Goal: Task Accomplishment & Management: Manage account settings

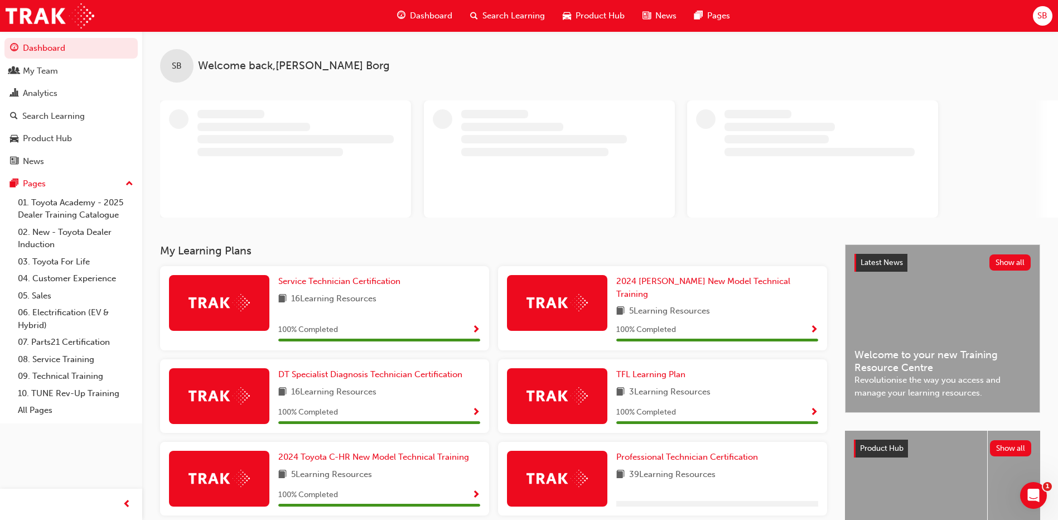
click at [1040, 16] on span "SB" at bounding box center [1043, 15] width 10 height 13
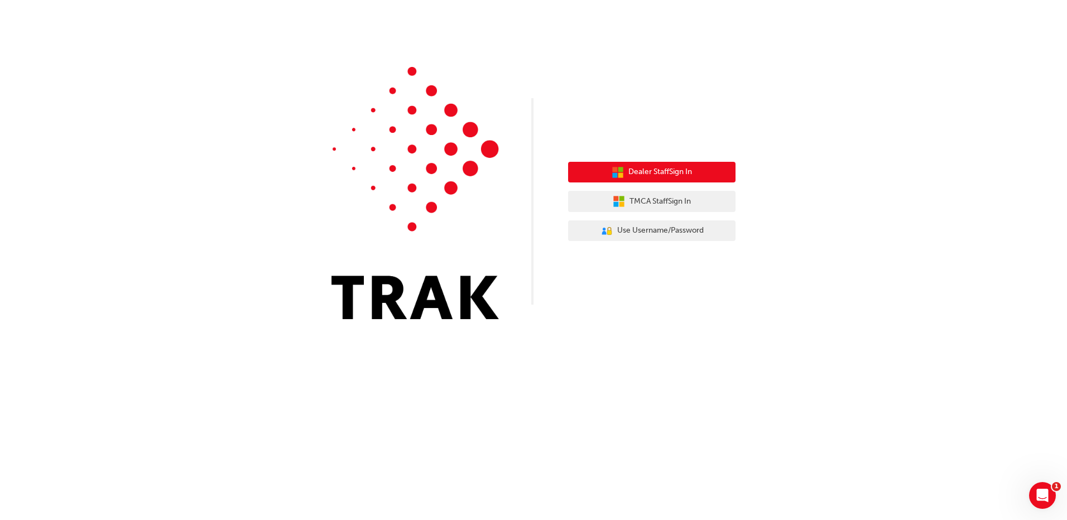
click at [658, 171] on span "Dealer Staff Sign In" at bounding box center [660, 172] width 64 height 13
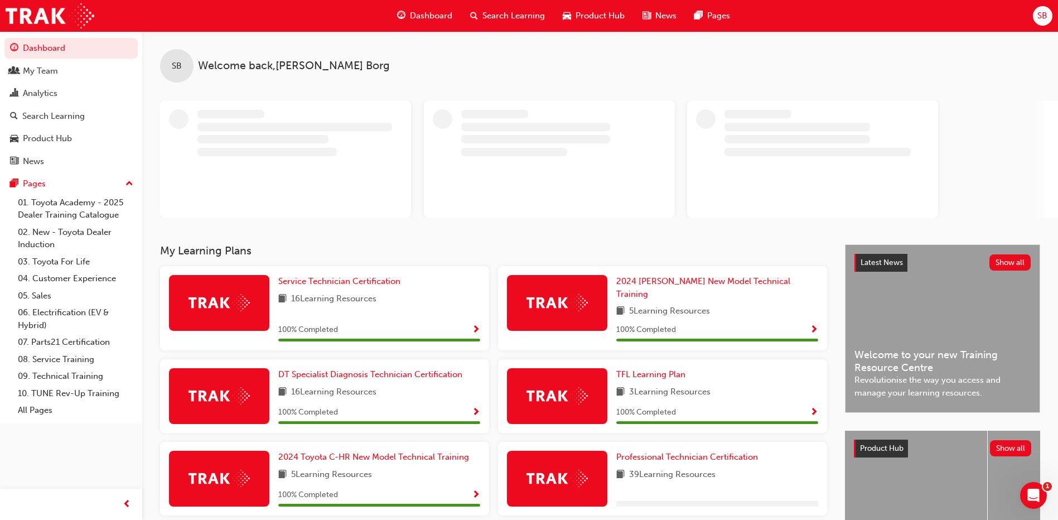
click at [1038, 16] on span "SB" at bounding box center [1043, 15] width 10 height 13
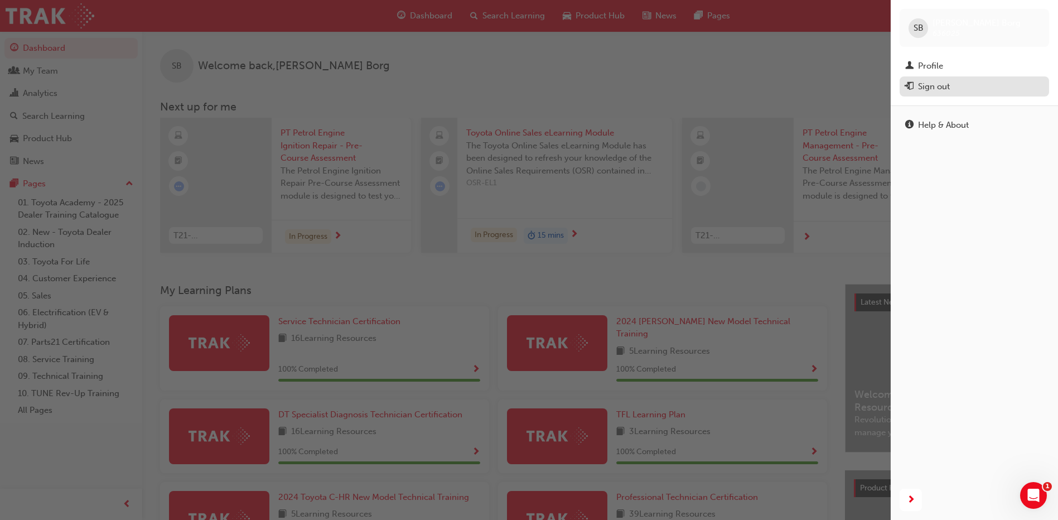
click at [932, 87] on div "Sign out" at bounding box center [934, 86] width 32 height 13
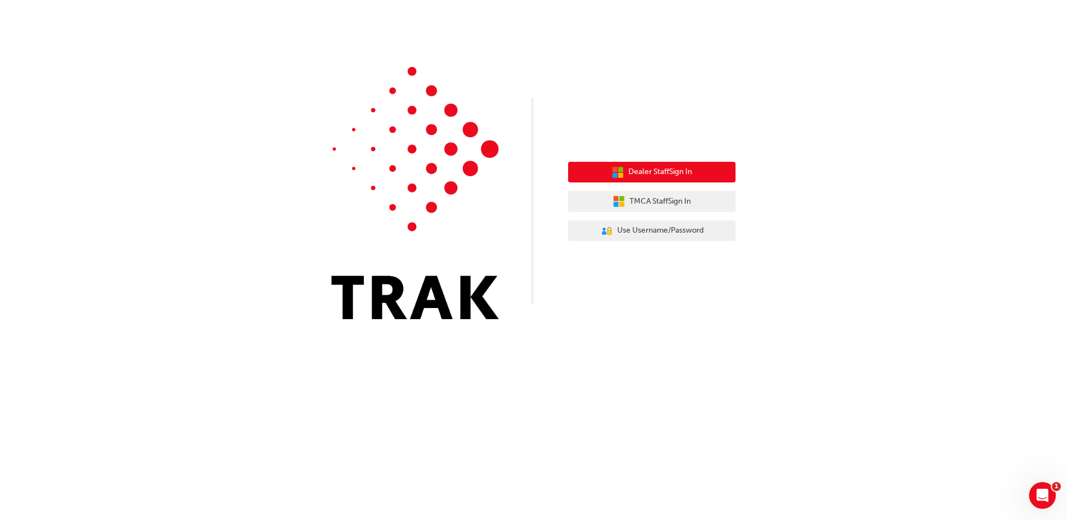
click at [606, 178] on button "Dealer Staff Sign In" at bounding box center [651, 172] width 167 height 21
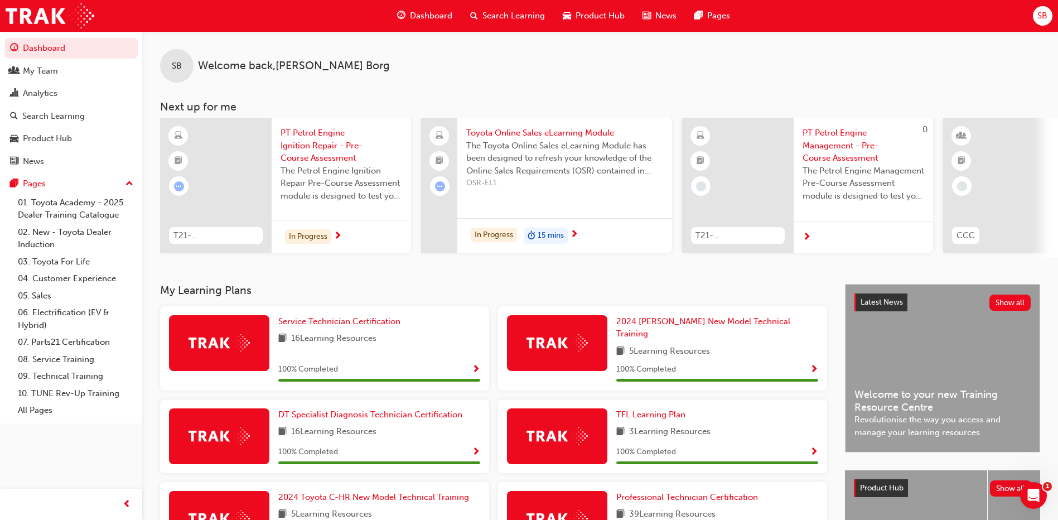
click at [1044, 15] on span "SB" at bounding box center [1043, 15] width 10 height 13
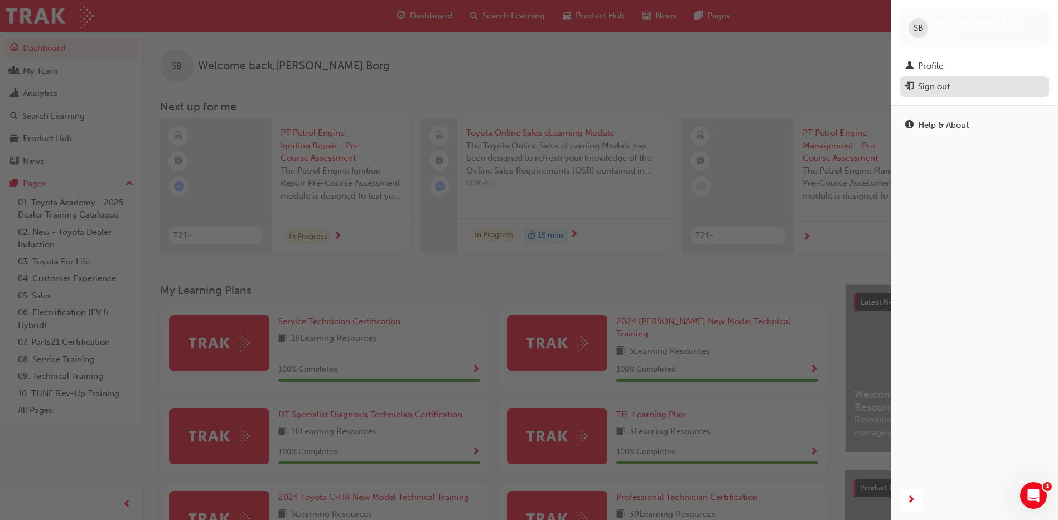
click at [926, 87] on div "Sign out" at bounding box center [934, 86] width 32 height 13
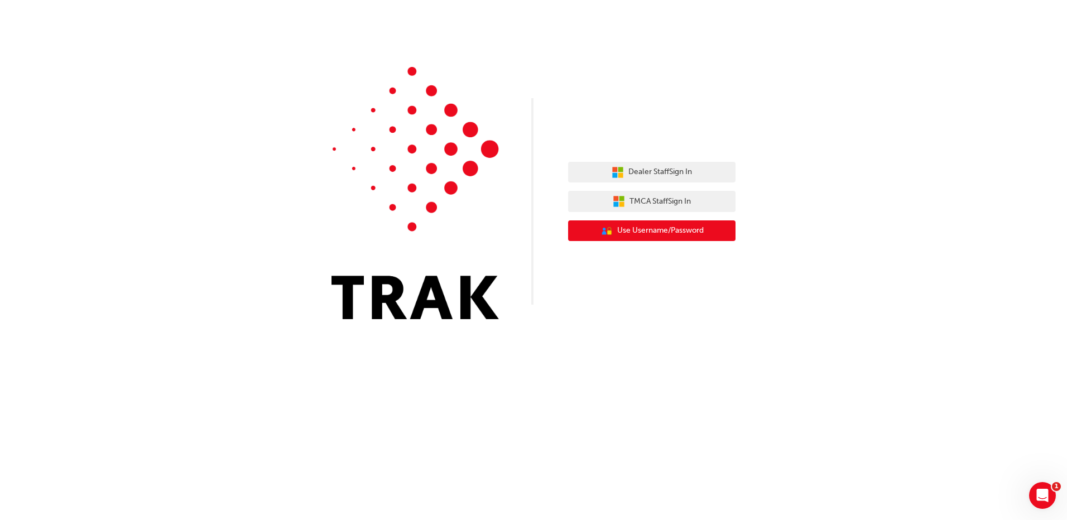
click at [637, 233] on span "Use Username/Password" at bounding box center [660, 230] width 86 height 13
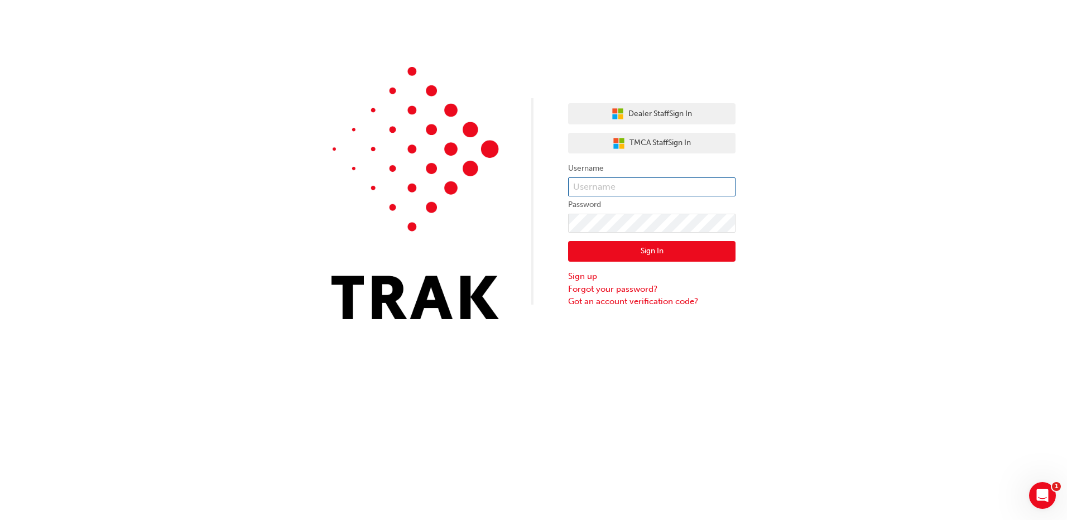
click at [629, 187] on input "text" at bounding box center [651, 186] width 167 height 19
type input "Robert.joyce"
click button "Sign In" at bounding box center [651, 251] width 167 height 21
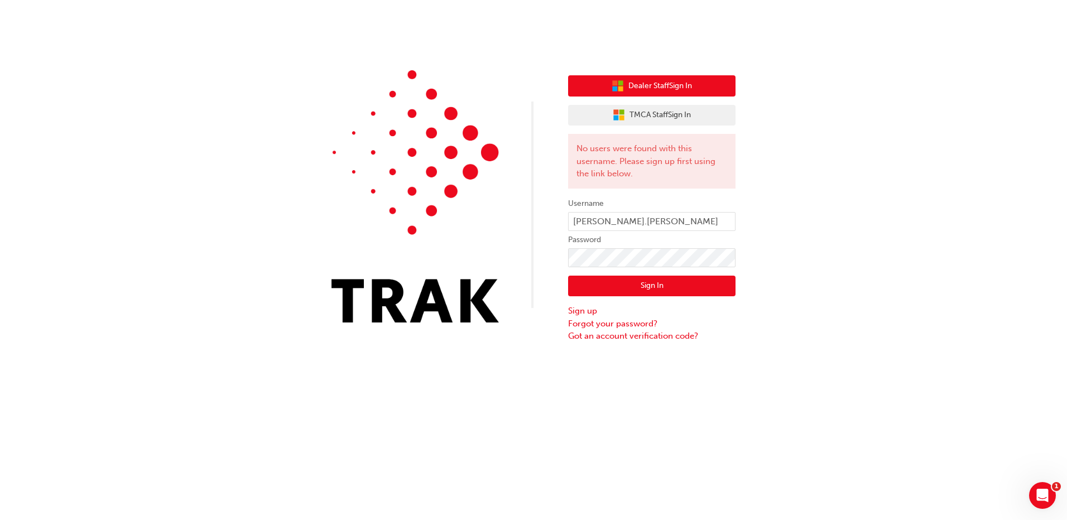
click at [606, 77] on button "Dealer Staff Sign In" at bounding box center [651, 85] width 167 height 21
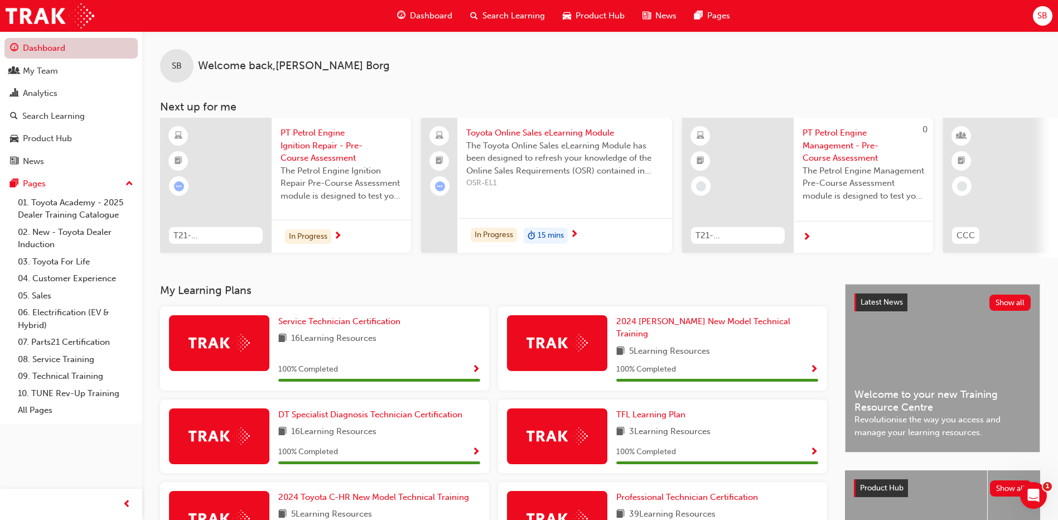
click at [48, 47] on link "Dashboard" at bounding box center [70, 48] width 133 height 21
click at [1048, 17] on div "SB" at bounding box center [1043, 16] width 20 height 20
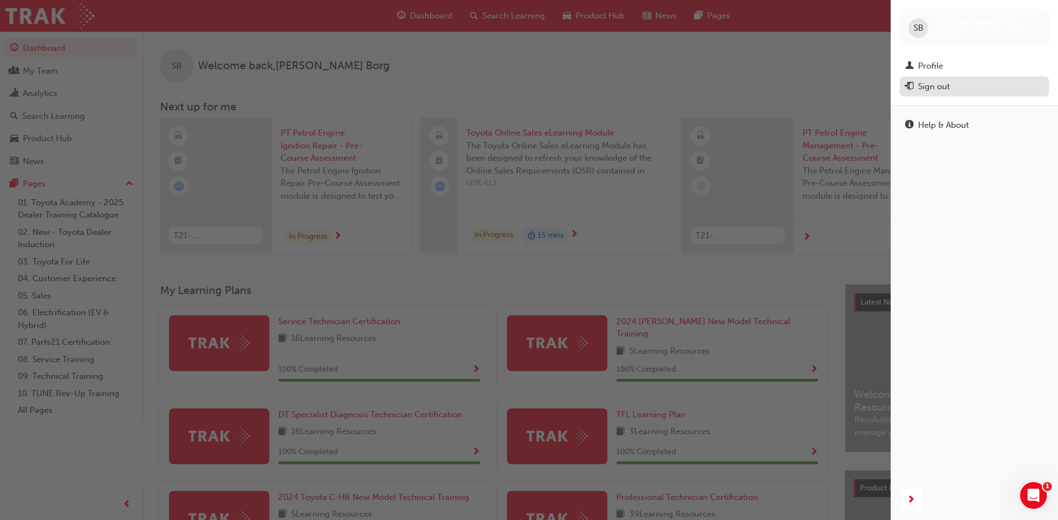
click at [925, 90] on div "Sign out" at bounding box center [934, 86] width 32 height 13
